Goal: Transaction & Acquisition: Purchase product/service

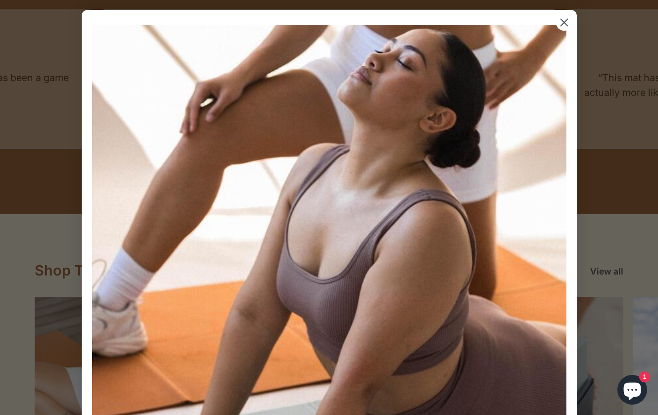
scroll to position [1047, 0]
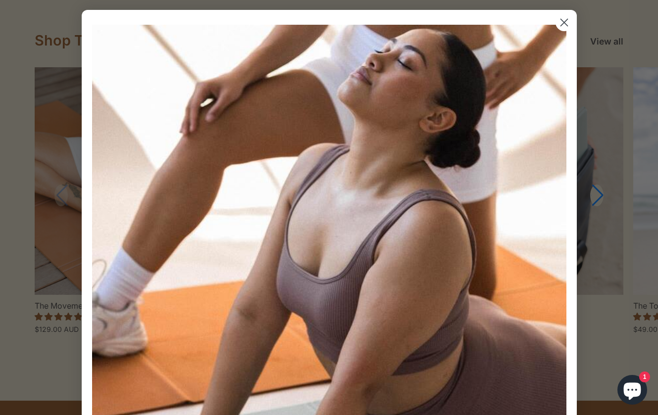
click at [561, 27] on circle "Close dialog" at bounding box center [563, 22] width 16 height 16
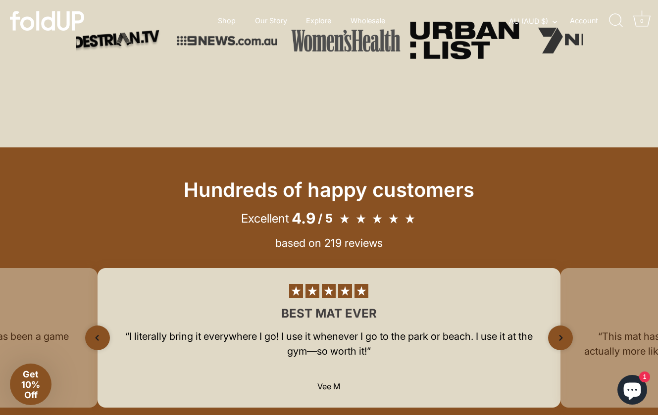
scroll to position [0, 0]
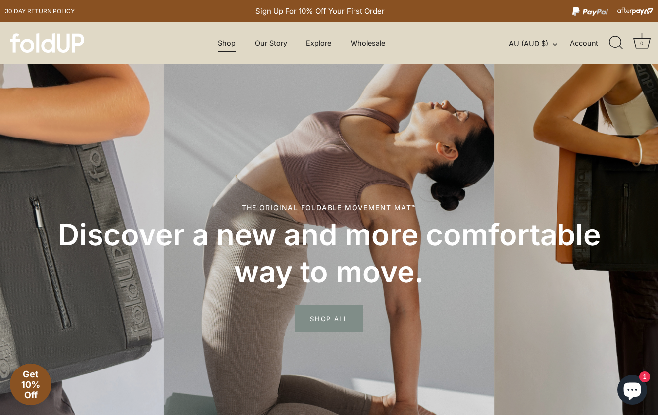
click at [229, 44] on link "Shop" at bounding box center [226, 43] width 35 height 19
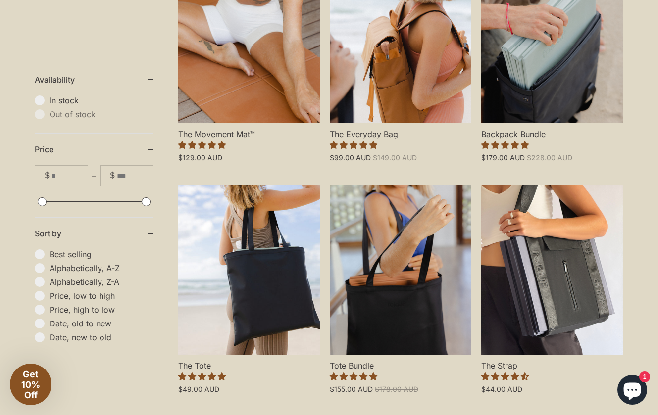
scroll to position [332, 0]
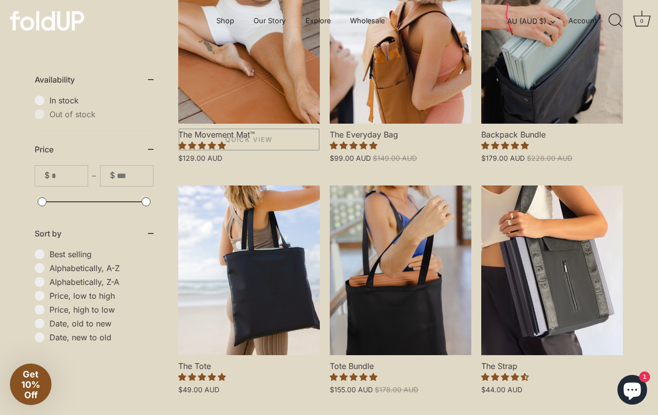
click at [288, 96] on link "The Movement Mat™" at bounding box center [249, 39] width 142 height 170
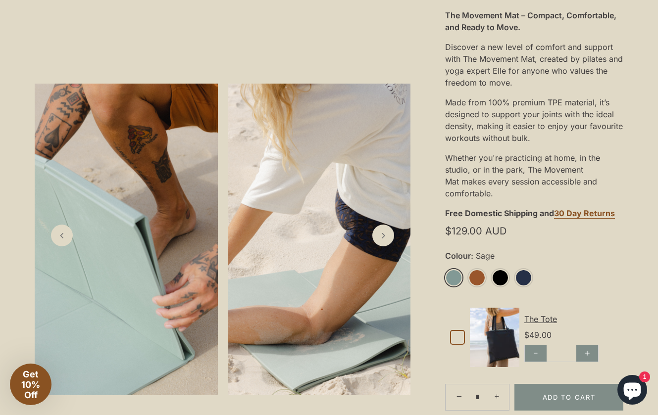
scroll to position [259, 0]
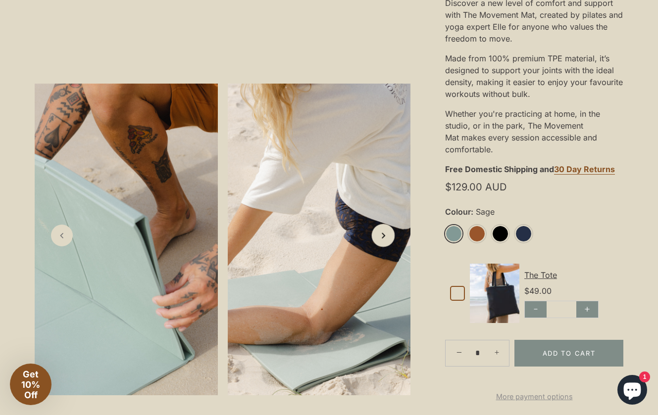
click at [384, 240] on icon "Next slide" at bounding box center [383, 235] width 10 height 10
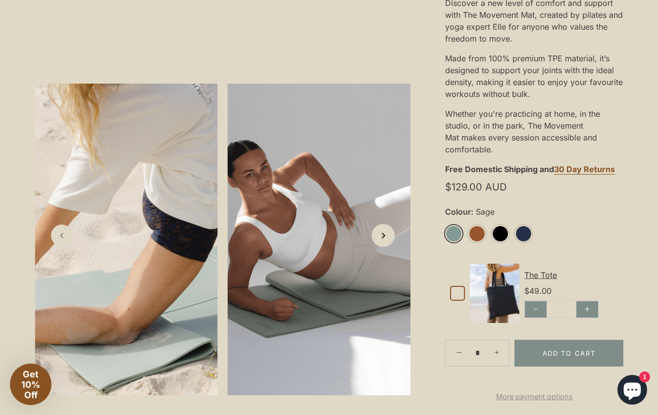
click at [384, 240] on icon "Next slide" at bounding box center [383, 235] width 10 height 10
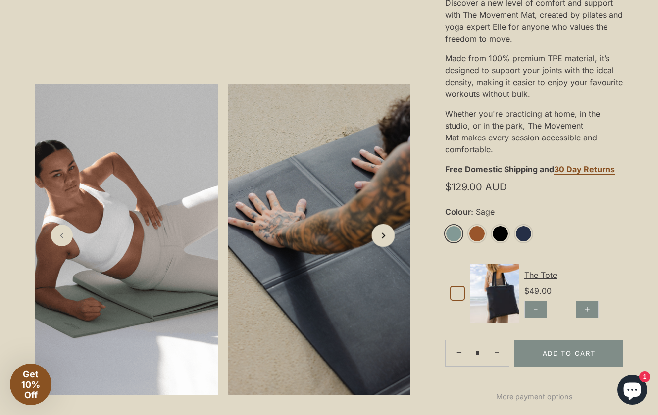
click at [384, 240] on icon "Next slide" at bounding box center [383, 235] width 10 height 10
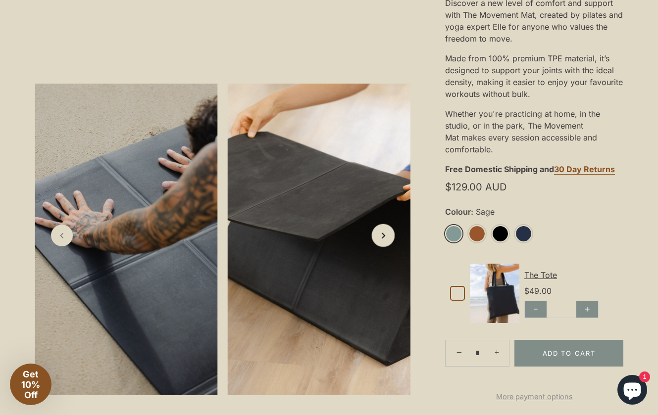
click at [384, 240] on icon "Next slide" at bounding box center [383, 235] width 10 height 10
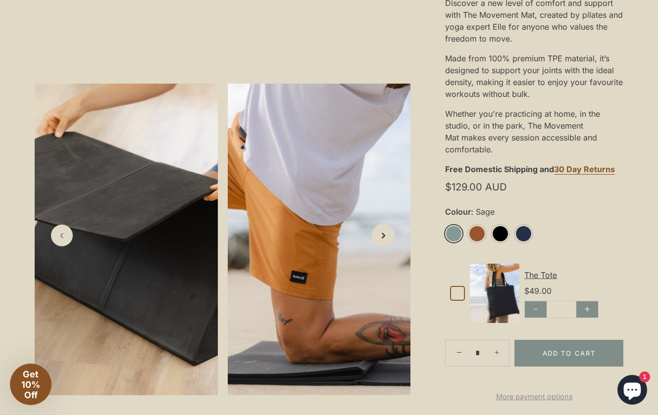
click at [384, 240] on icon "Next slide" at bounding box center [383, 235] width 10 height 10
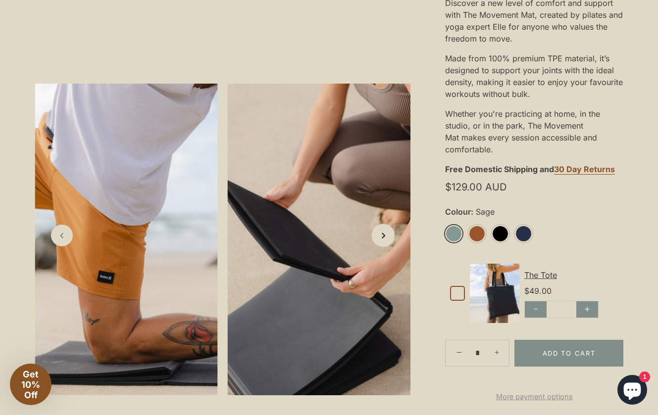
click at [384, 240] on icon "Next slide" at bounding box center [383, 235] width 10 height 10
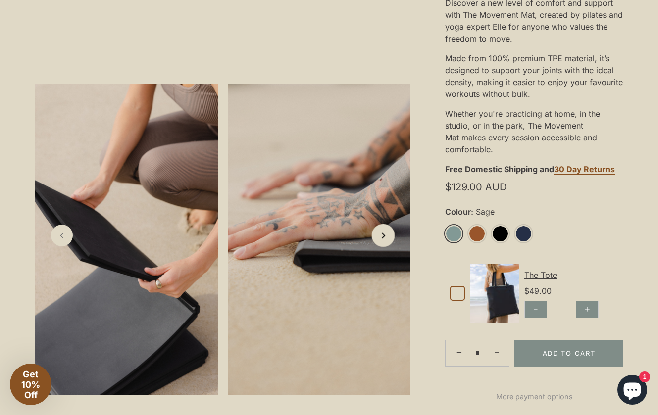
click at [384, 240] on icon "Next slide" at bounding box center [383, 235] width 10 height 10
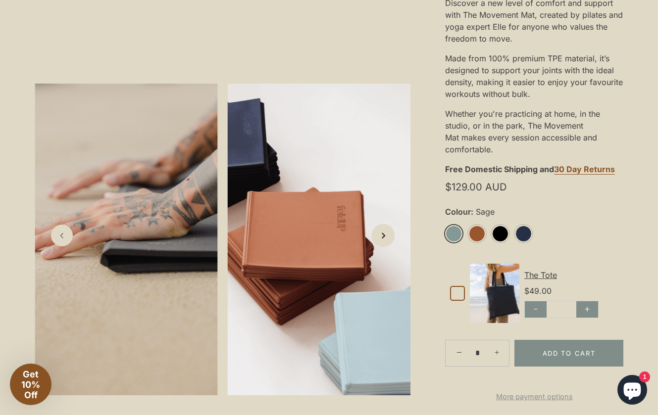
click at [384, 240] on icon "Next slide" at bounding box center [383, 235] width 10 height 10
